Goal: Task Accomplishment & Management: Complete application form

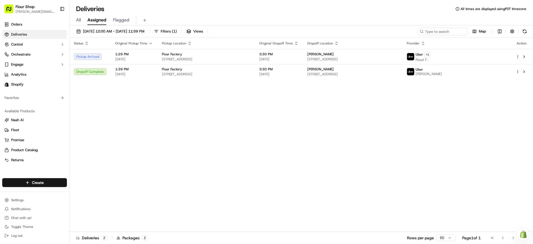
click at [314, 22] on div "All Assigned Flagged" at bounding box center [301, 21] width 464 height 10
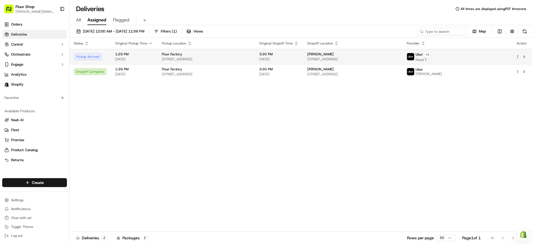
click at [518, 56] on html "Flour Shop [PERSON_NAME][EMAIL_ADDRESS][DOMAIN_NAME] Toggle Sidebar Orders Deli…" at bounding box center [266, 122] width 533 height 244
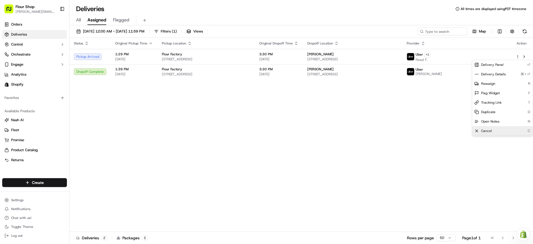
click at [506, 131] on div "Cancel C" at bounding box center [503, 130] width 61 height 9
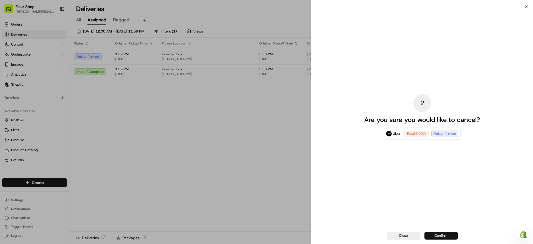
click at [443, 237] on button "Confirm" at bounding box center [441, 236] width 33 height 8
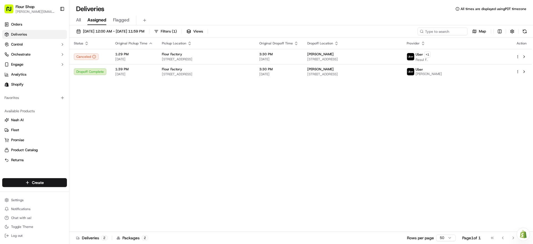
drag, startPoint x: 429, startPoint y: 179, endPoint x: 327, endPoint y: 177, distance: 102.8
click at [386, 178] on div "Status Original Pickup Time Pickup Location Original Dropoff Time Dropoff Locat…" at bounding box center [300, 135] width 463 height 194
click at [231, 10] on div "Deliveries All times are displayed using PDT timezone" at bounding box center [301, 8] width 464 height 9
click at [53, 183] on html "Flour Shop [PERSON_NAME][EMAIL_ADDRESS][DOMAIN_NAME] Toggle Sidebar Orders Deli…" at bounding box center [266, 122] width 533 height 244
click at [133, 175] on html "Flour Shop [PERSON_NAME][EMAIL_ADDRESS][DOMAIN_NAME] Toggle Sidebar Orders Deli…" at bounding box center [266, 122] width 533 height 244
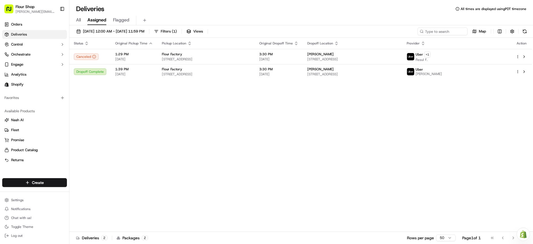
click at [50, 189] on div "Create Settings Notifications Chat with us! Toggle Theme Log out" at bounding box center [34, 209] width 69 height 70
click at [56, 183] on html "Flour Shop [PERSON_NAME][EMAIL_ADDRESS][DOMAIN_NAME] Toggle Sidebar Orders Deli…" at bounding box center [266, 122] width 533 height 244
click at [95, 195] on link "Delivery" at bounding box center [100, 193] width 62 height 10
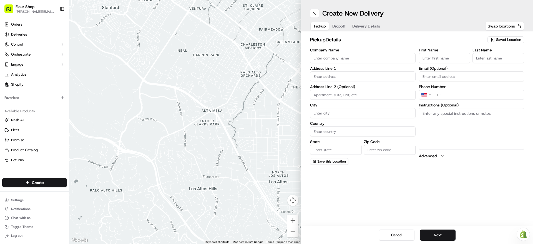
click at [363, 55] on input "Company Name" at bounding box center [363, 58] width 106 height 10
click at [514, 42] on span "Saved Location" at bounding box center [508, 39] width 25 height 5
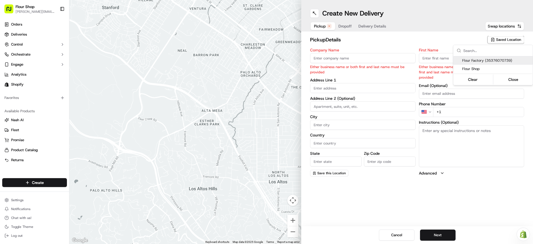
click at [494, 61] on span "Flour Factory (35376070739)" at bounding box center [497, 60] width 68 height 5
type input "Flour Factory"
type input "#400"
type input "[GEOGRAPHIC_DATA]"
type input "US"
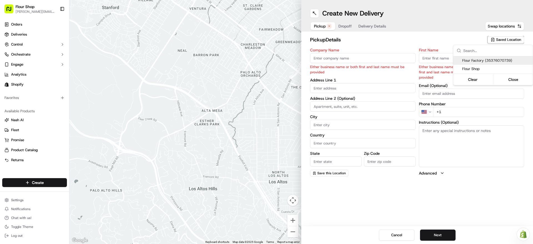
type input "CA"
type input "90232"
type input "Kitchen"
type input "Manager"
type input "[EMAIL_ADDRESS][DOMAIN_NAME]"
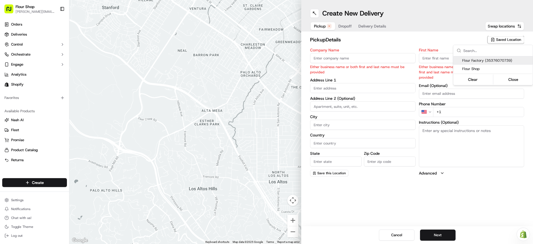
type input "[PHONE_NUMBER]"
type textarea "Please go through [GEOGRAPHIC_DATA], at the dead end to the right. Ring Doorbel…"
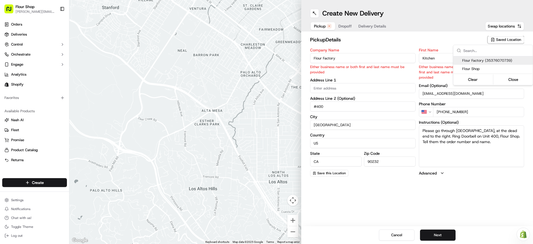
type input "[STREET_ADDRESS]"
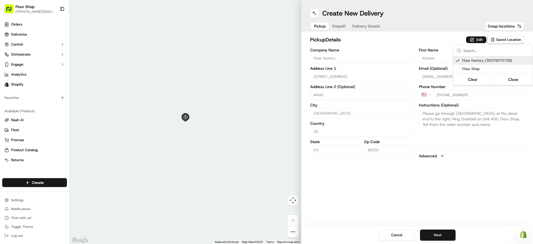
click at [451, 230] on html "Flour Shop [PERSON_NAME][EMAIL_ADDRESS][DOMAIN_NAME] Toggle Sidebar Orders Deli…" at bounding box center [266, 122] width 533 height 244
click at [451, 232] on button "Next" at bounding box center [438, 234] width 36 height 11
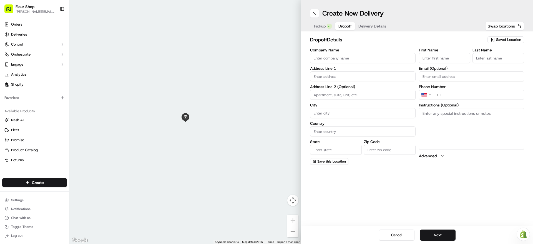
click at [438, 58] on input "First Name" at bounding box center [445, 58] width 52 height 10
paste input "[PERSON_NAME]"
type input "[PERSON_NAME]"
click at [487, 60] on input "Last Name" at bounding box center [499, 58] width 52 height 10
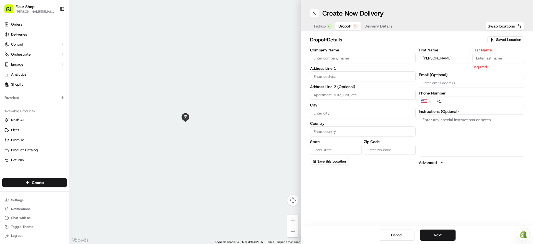
paste input "[PERSON_NAME]"
drag, startPoint x: 495, startPoint y: 59, endPoint x: 473, endPoint y: 59, distance: 21.7
click at [473, 59] on input "[PERSON_NAME]" at bounding box center [499, 58] width 52 height 10
type input "Maraval"
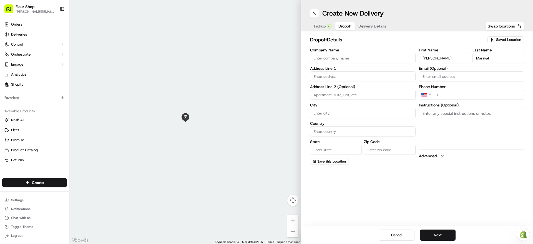
drag, startPoint x: 461, startPoint y: 62, endPoint x: 440, endPoint y: 60, distance: 21.0
click at [440, 60] on input "[PERSON_NAME]" at bounding box center [445, 58] width 52 height 10
type input "[PERSON_NAME]"
click at [458, 32] on div "dropoff Details Saved Location Company Name Address Line 1 Address Line 2 (Opti…" at bounding box center [417, 100] width 232 height 138
click at [427, 31] on div "Pickup Dropoff Delivery Details Swap locations" at bounding box center [417, 26] width 214 height 10
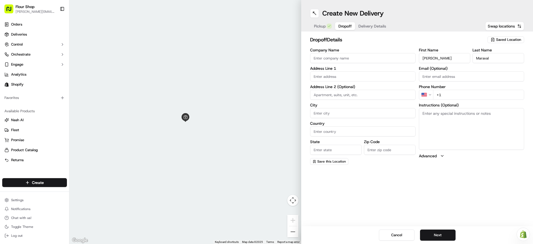
click at [373, 76] on input "text" at bounding box center [363, 76] width 106 height 10
paste input "[STREET_ADDRESS]"
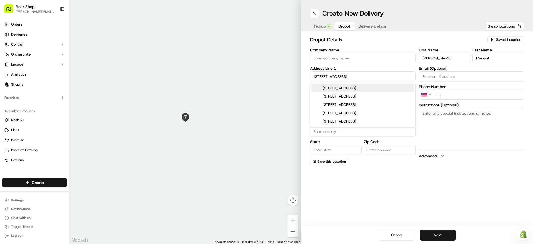
click at [365, 87] on div "[STREET_ADDRESS]" at bounding box center [363, 88] width 103 height 8
type input "[STREET_ADDRESS]"
type input "[GEOGRAPHIC_DATA]"
type input "CA"
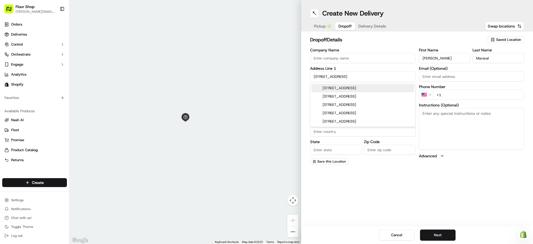
type input "90254"
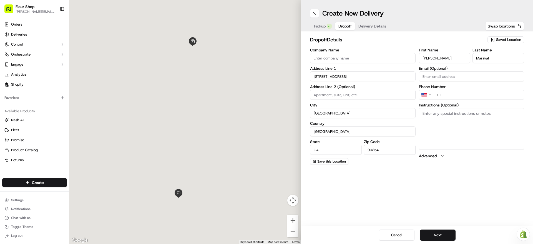
type input "[STREET_ADDRESS]"
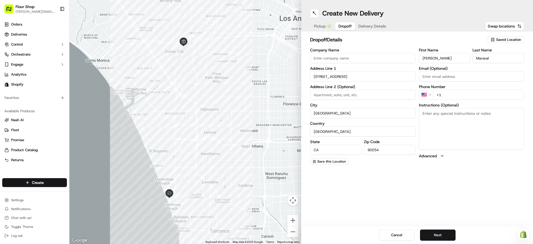
click at [457, 100] on div "First Name [PERSON_NAME] Last Name Maraval Email (Optional) Phone Number US +1 …" at bounding box center [472, 106] width 106 height 117
click at [454, 98] on input "+1" at bounding box center [478, 95] width 91 height 10
click at [454, 97] on input "+1" at bounding box center [478, 95] width 91 height 10
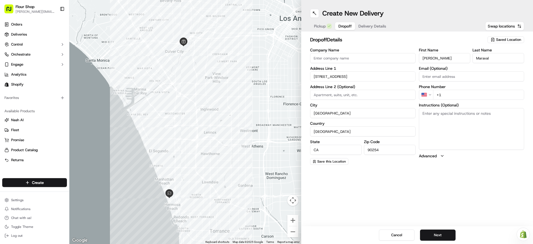
paste input "[PHONE_NUMBER]"
type input "[PHONE_NUMBER]"
click at [458, 117] on textarea "Instructions (Optional)" at bounding box center [472, 129] width 106 height 42
type textarea "C"
type textarea "k"
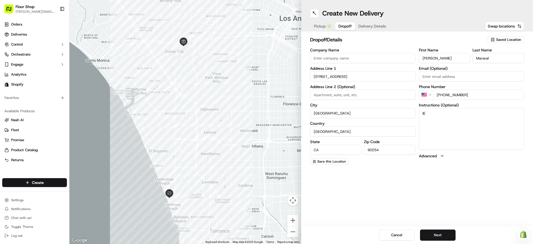
type textarea "l"
drag, startPoint x: 466, startPoint y: 118, endPoint x: 441, endPoint y: 114, distance: 25.0
click at [442, 115] on textarea "Leave with the host" at bounding box center [472, 129] width 106 height 42
type textarea "Leave with host"
click at [448, 195] on div "Create New Delivery Pickup Dropoff Delivery Details Swap locations dropoff Deta…" at bounding box center [417, 122] width 232 height 244
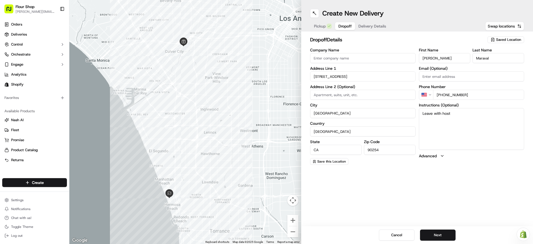
click at [428, 27] on div "Pickup Dropoff Delivery Details Swap locations" at bounding box center [417, 26] width 214 height 10
click at [483, 188] on div "Create New Delivery Pickup Dropoff Delivery Details Swap locations dropoff Deta…" at bounding box center [417, 122] width 232 height 244
click at [444, 236] on button "Next" at bounding box center [438, 234] width 36 height 11
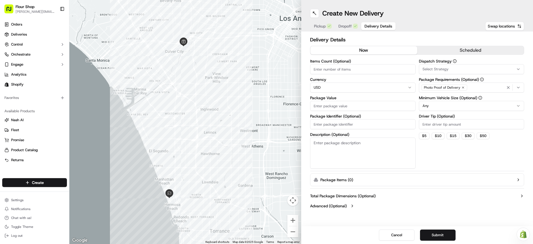
click at [448, 51] on button "scheduled" at bounding box center [471, 50] width 107 height 8
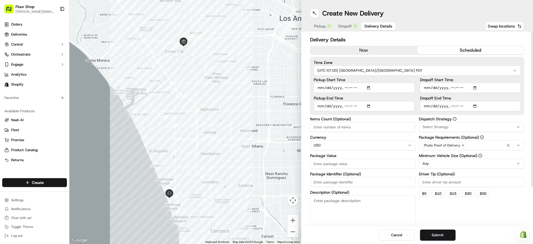
click at [375, 91] on input "Pickup Start Time" at bounding box center [364, 88] width 101 height 10
click at [372, 90] on input "Pickup Start Time" at bounding box center [364, 88] width 101 height 10
click at [412, 58] on div "Time Zone (UTC-07.00) [GEOGRAPHIC_DATA]/[GEOGRAPHIC_DATA] PDT Pickup Start Time…" at bounding box center [417, 86] width 214 height 58
click at [372, 86] on input "Pickup Start Time" at bounding box center [364, 88] width 101 height 10
click at [371, 88] on input "Pickup Start Time" at bounding box center [364, 88] width 101 height 10
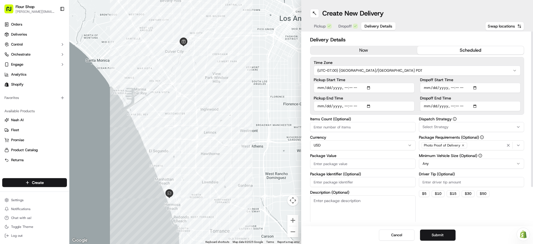
type input "[DATE]T15:12"
click at [412, 84] on input "Pickup Start Time" at bounding box center [364, 88] width 101 height 10
click at [370, 106] on input "Pickup End Time" at bounding box center [364, 106] width 101 height 10
type input "[DATE]T15:28"
click at [419, 95] on div "Pickup Start Time Pickup End Time Dropoff Start Time Dropoff End Time" at bounding box center [417, 94] width 207 height 33
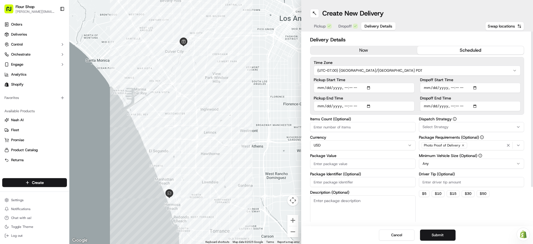
click at [478, 87] on input "Dropoff Start Time" at bounding box center [470, 88] width 101 height 10
type input "[DATE]T16:00"
click at [520, 83] on input "Dropoff Start Time" at bounding box center [470, 88] width 101 height 10
click at [478, 106] on input "Dropoff End Time" at bounding box center [470, 106] width 101 height 10
type input "[DATE]T17:00"
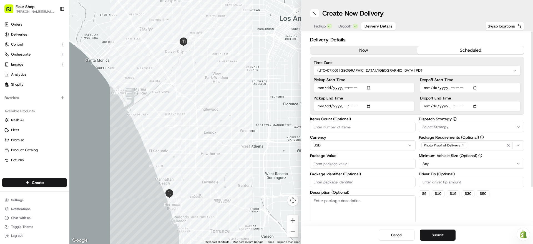
click at [529, 89] on div "Delivery Details now scheduled Time Zone (UTC-07.00) America/[GEOGRAPHIC_DATA] …" at bounding box center [417, 128] width 232 height 195
click at [355, 127] on input "Items Count (Optional)" at bounding box center [363, 127] width 106 height 10
type input "1"
click at [358, 163] on input "Package Value" at bounding box center [363, 164] width 106 height 10
type input "180"
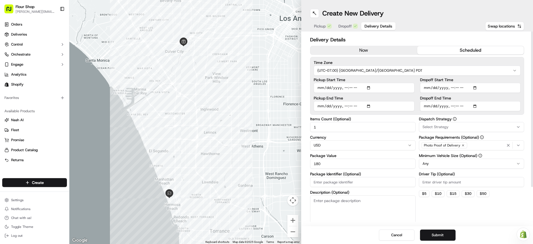
click at [499, 213] on div "Dispatch Strategy Select Strategy Package Requirements (Optional) Photo Proof o…" at bounding box center [472, 171] width 106 height 109
click at [448, 234] on button "Submit" at bounding box center [438, 234] width 36 height 11
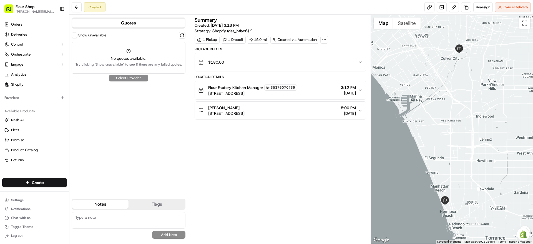
click at [128, 45] on div "No quotes available. Try clicking "Show unavailable" to see if there are any fa…" at bounding box center [129, 58] width 114 height 32
click at [132, 55] on div "No quotes available. Try clicking "Show unavailable" to see if there are any fa…" at bounding box center [129, 58] width 114 height 32
click at [108, 51] on div "No quotes available. Try clicking "Show unavailable" to see if there are any fa…" at bounding box center [129, 58] width 114 height 32
click at [76, 36] on button "Show unavailable" at bounding box center [75, 36] width 6 height 6
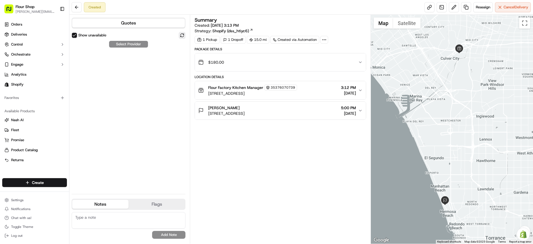
click at [182, 36] on button at bounding box center [182, 35] width 7 height 7
click at [180, 35] on button at bounding box center [182, 35] width 7 height 7
click at [72, 34] on button "Show unavailable" at bounding box center [75, 36] width 6 height 6
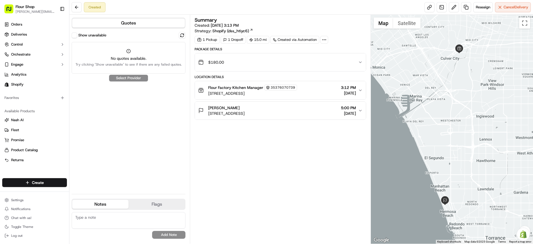
click at [124, 53] on div "No quotes available. Try clicking "Show unavailable" to see if there are any fa…" at bounding box center [129, 58] width 114 height 32
click at [135, 77] on div "Show unavailable No quotes available. Try clicking "Show unavailable" to see if…" at bounding box center [129, 111] width 114 height 158
click at [134, 59] on span "No quotes available." at bounding box center [129, 59] width 106 height 6
click at [179, 36] on button at bounding box center [182, 35] width 7 height 7
drag, startPoint x: 291, startPoint y: 92, endPoint x: 293, endPoint y: 88, distance: 5.1
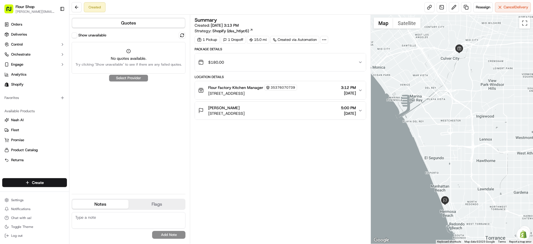
click at [291, 92] on span "[STREET_ADDRESS]" at bounding box center [252, 94] width 89 height 6
click at [341, 92] on span "[DATE]" at bounding box center [348, 93] width 15 height 6
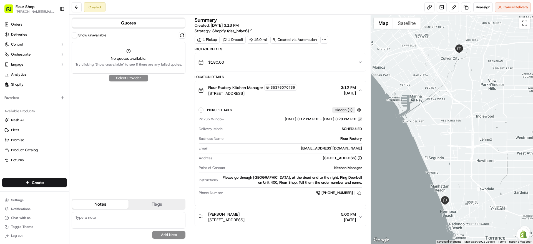
click at [361, 120] on button at bounding box center [360, 119] width 4 height 4
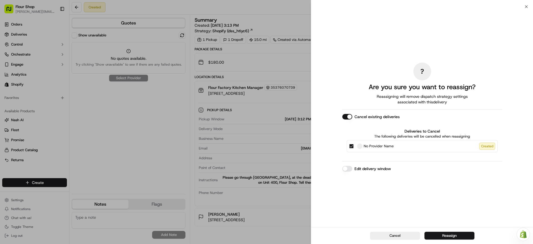
click at [355, 166] on label "Edit delivery window" at bounding box center [373, 169] width 36 height 6
click at [353, 166] on button "Edit delivery window" at bounding box center [348, 169] width 10 height 6
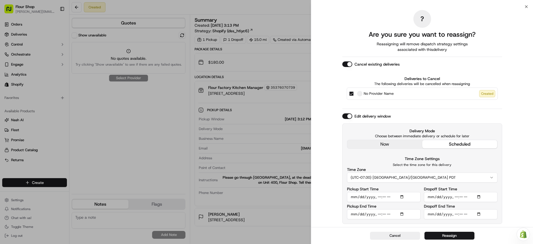
click at [404, 215] on input "Pickup End Time" at bounding box center [384, 214] width 74 height 10
click at [486, 93] on div "Created" at bounding box center [487, 93] width 16 height 7
click at [354, 93] on button "No Provider Name Created" at bounding box center [351, 93] width 4 height 4
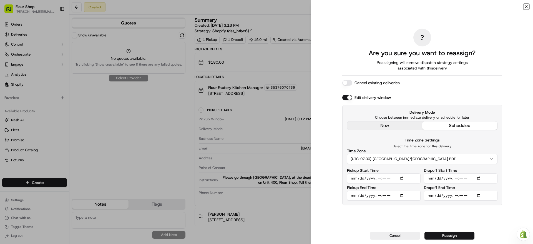
click at [527, 4] on icon "button" at bounding box center [526, 6] width 4 height 4
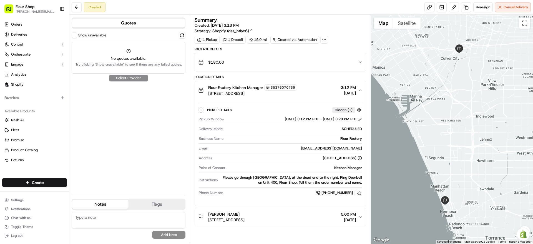
click at [239, 8] on div "Created Reassign Cancel Delivery" at bounding box center [301, 7] width 464 height 15
click at [43, 37] on link "Deliveries" at bounding box center [34, 34] width 65 height 9
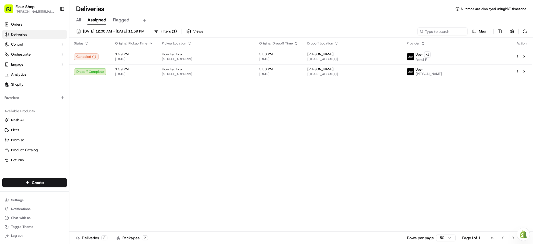
click at [192, 12] on div "Deliveries All times are displayed using PDT timezone" at bounding box center [301, 8] width 464 height 9
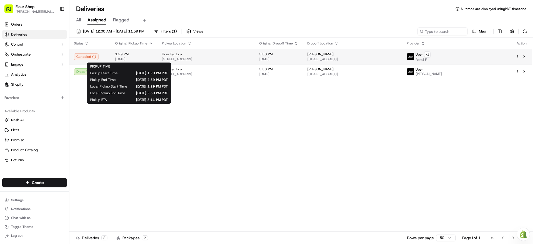
click at [144, 56] on span "1:29 PM" at bounding box center [134, 54] width 38 height 4
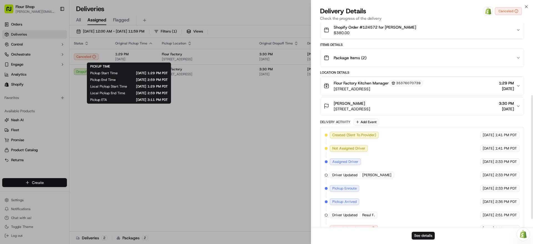
scroll to position [118, 0]
click at [370, 107] on span "[STREET_ADDRESS]" at bounding box center [352, 109] width 36 height 6
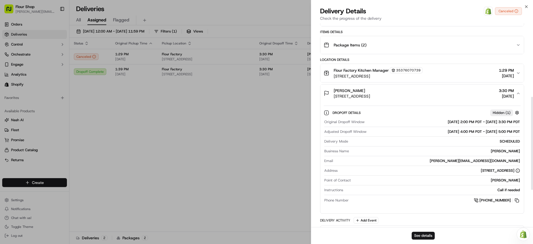
scroll to position [161, 0]
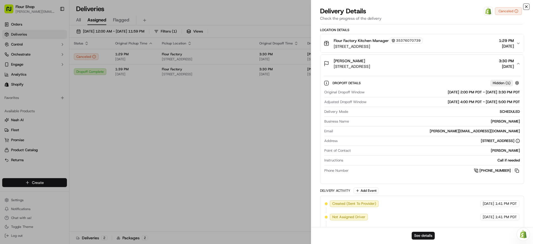
click at [525, 7] on icon "button" at bounding box center [526, 6] width 4 height 4
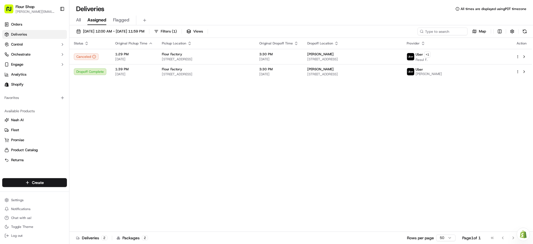
click at [272, 1] on div "Deliveries All times are displayed using PDT timezone All Assigned Flagged [DAT…" at bounding box center [301, 122] width 464 height 244
